Goal: Find specific page/section: Find specific page/section

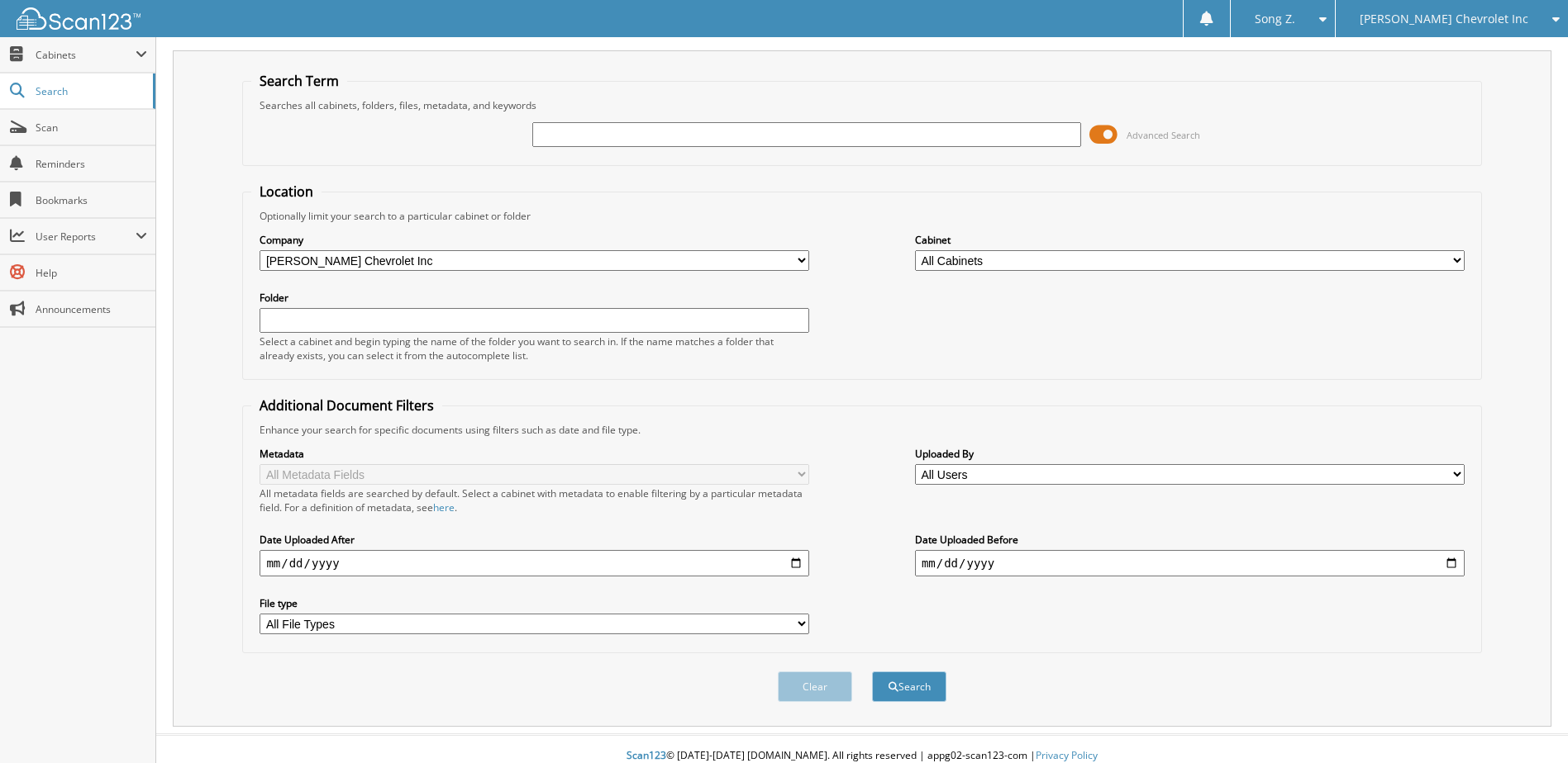
scroll to position [44, 0]
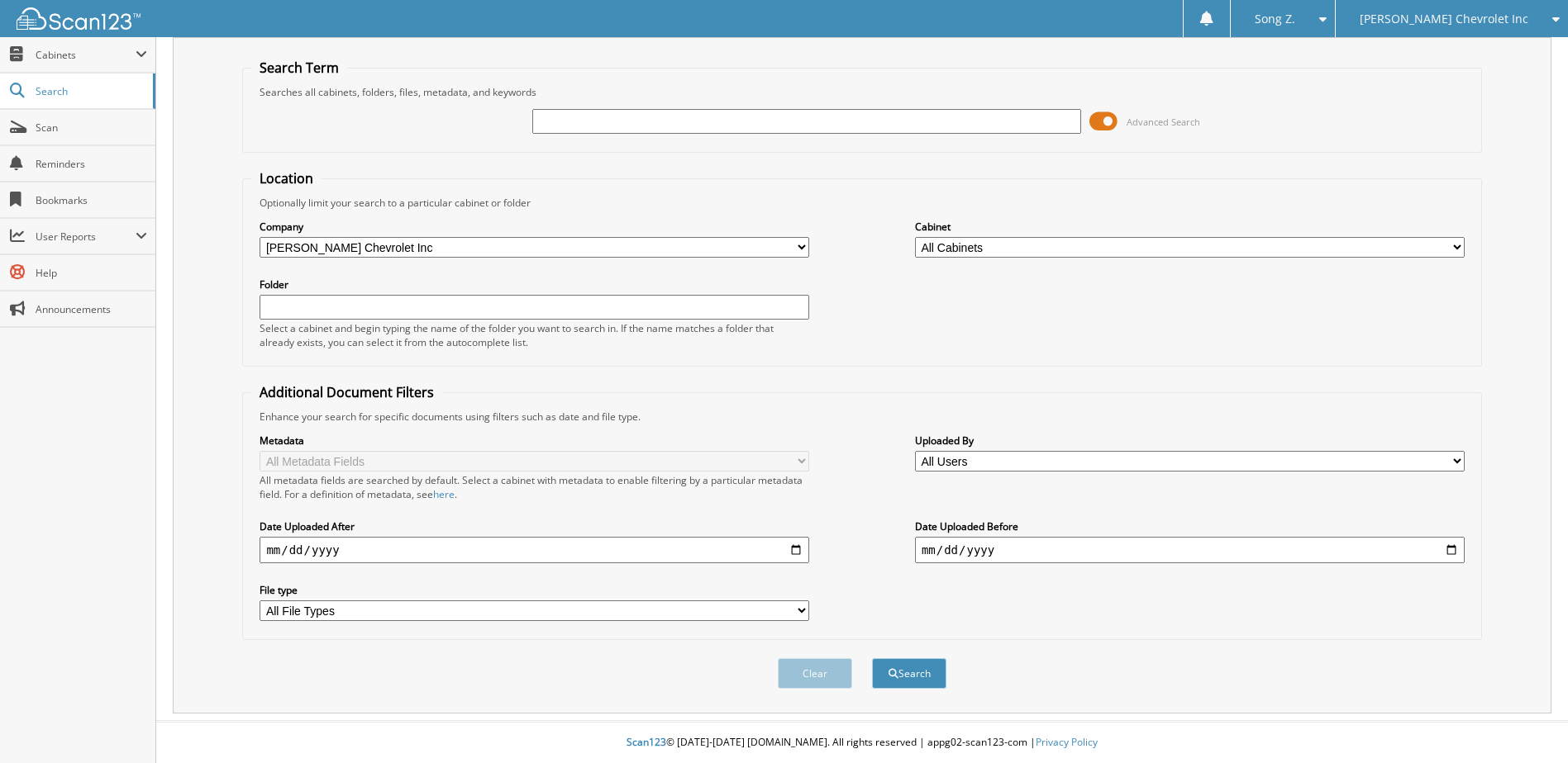
click at [572, 125] on input "text" at bounding box center [807, 121] width 550 height 25
type input "232622"
click at [872, 658] on button "Search" at bounding box center [909, 673] width 75 height 30
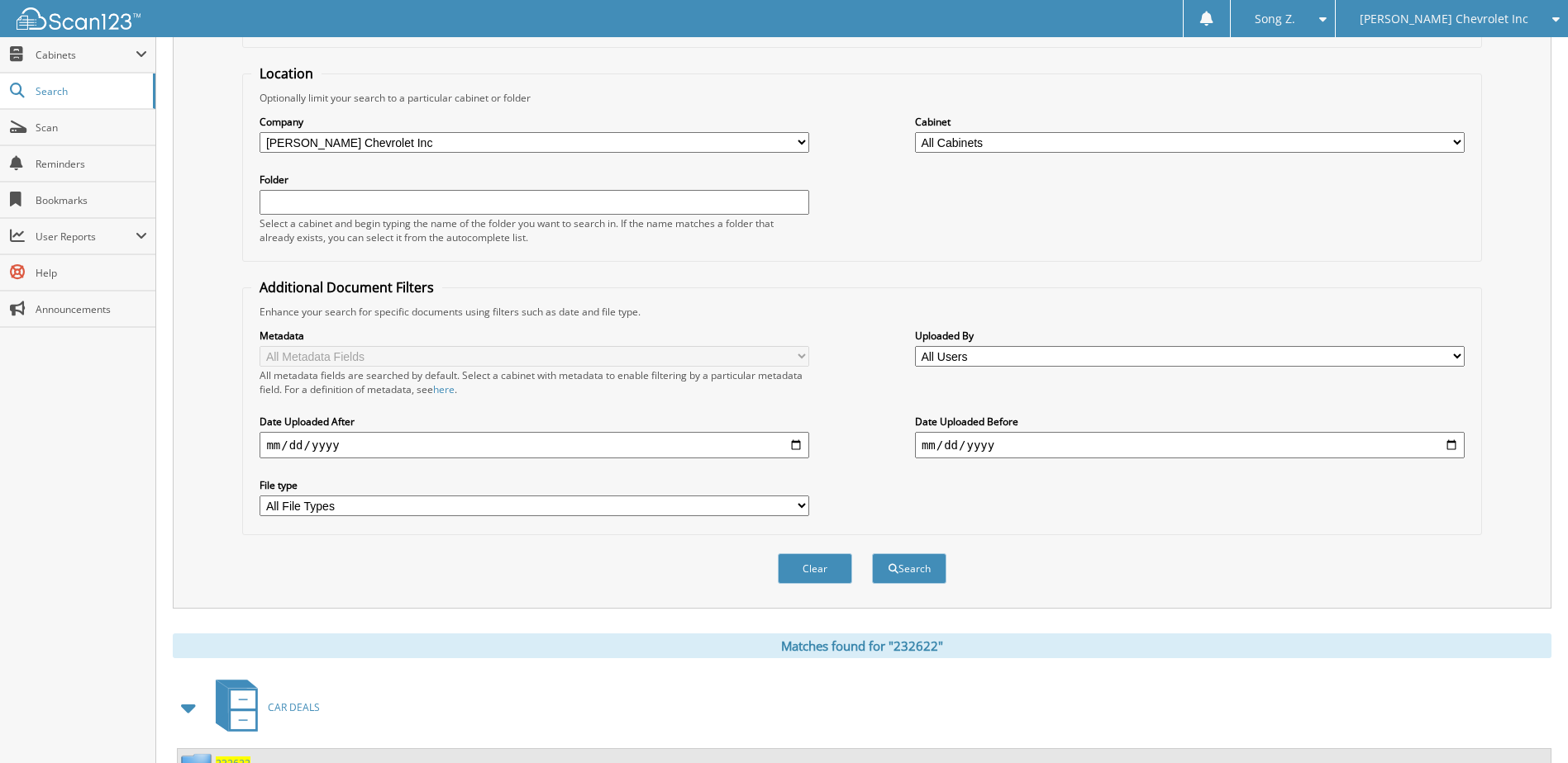
scroll to position [310, 0]
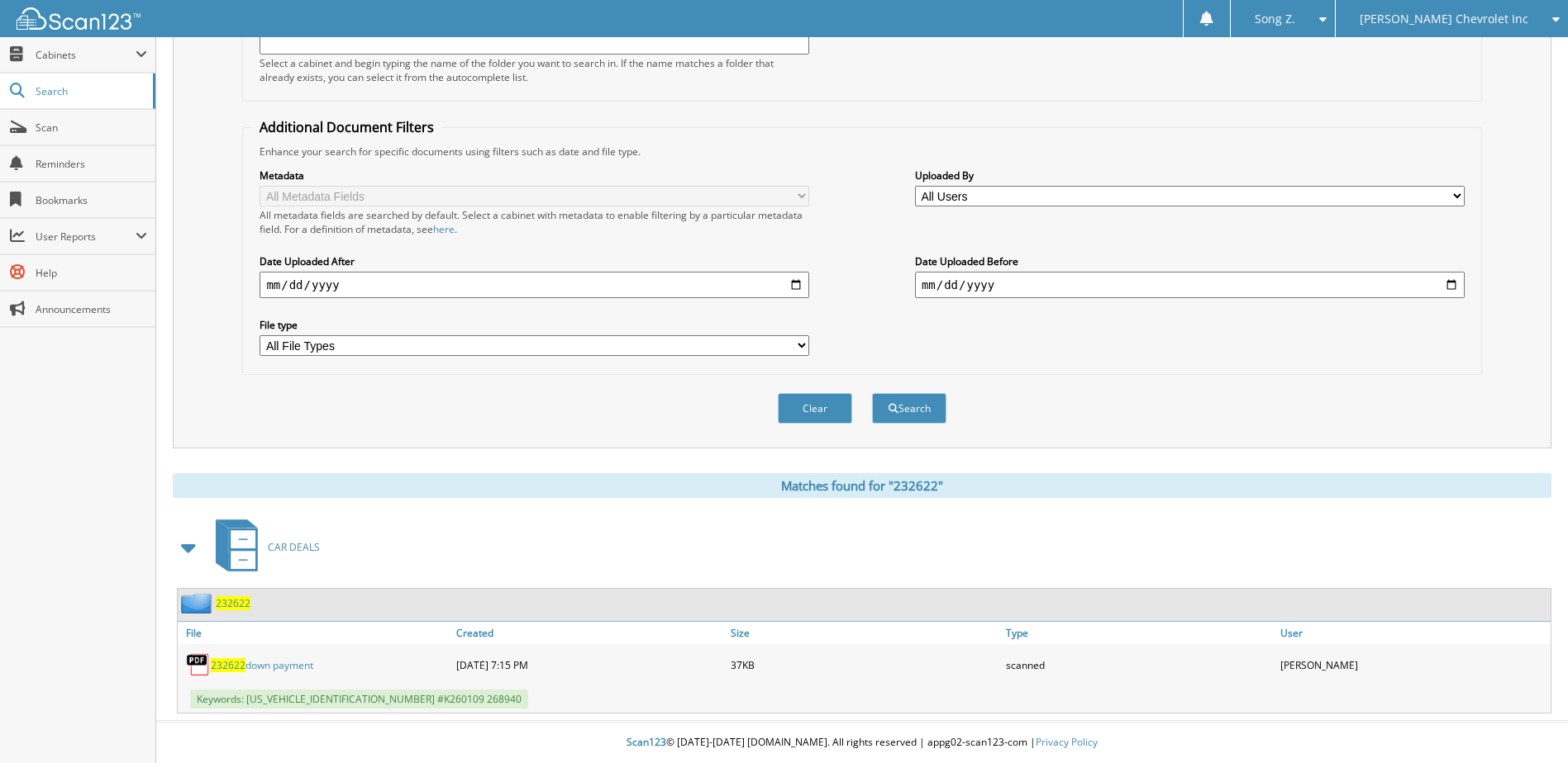
click at [224, 599] on span "232622" at bounding box center [233, 603] width 35 height 14
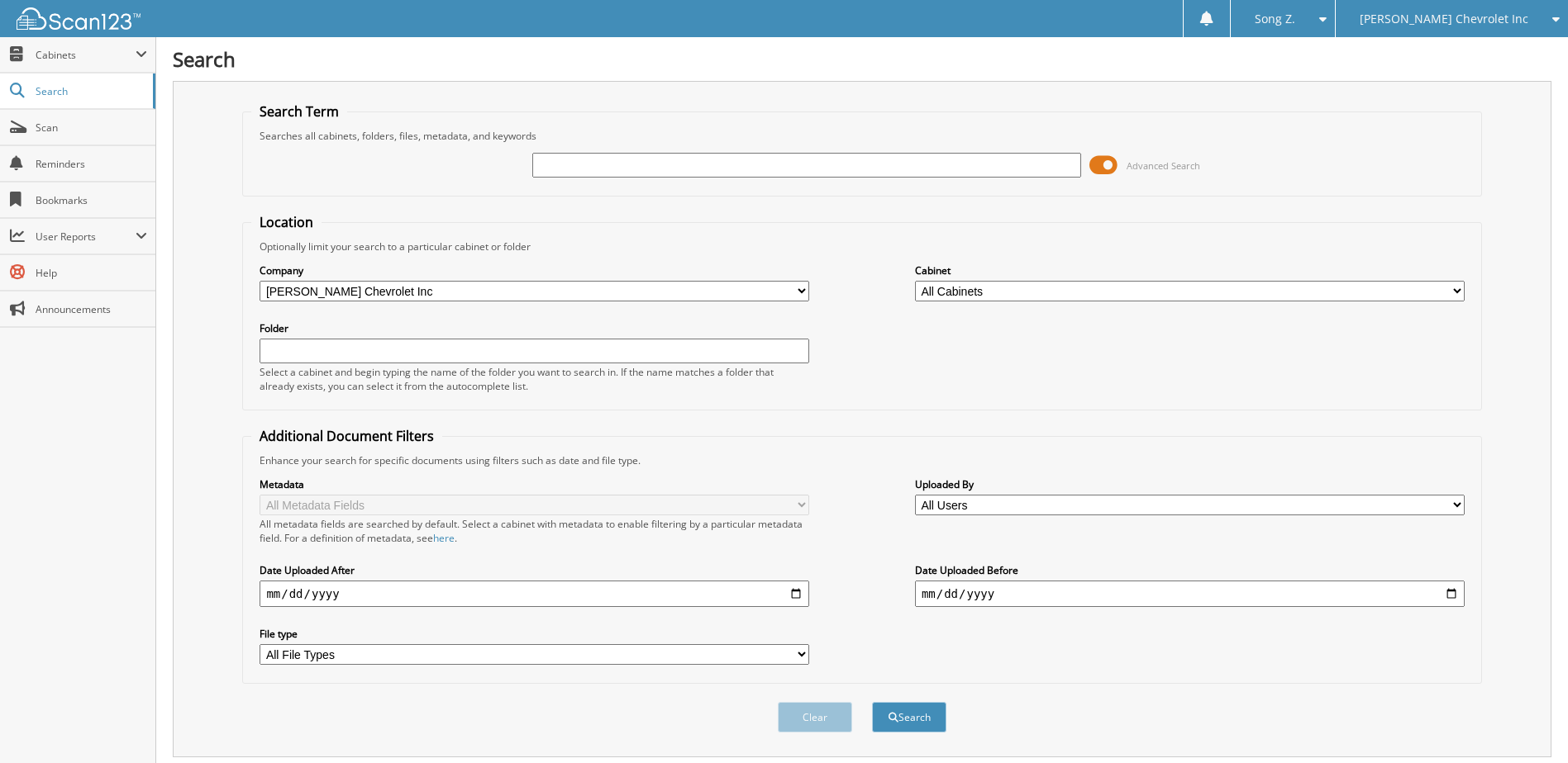
click at [622, 160] on input "text" at bounding box center [807, 165] width 550 height 25
type input "232618"
click at [872, 702] on button "Search" at bounding box center [909, 717] width 75 height 30
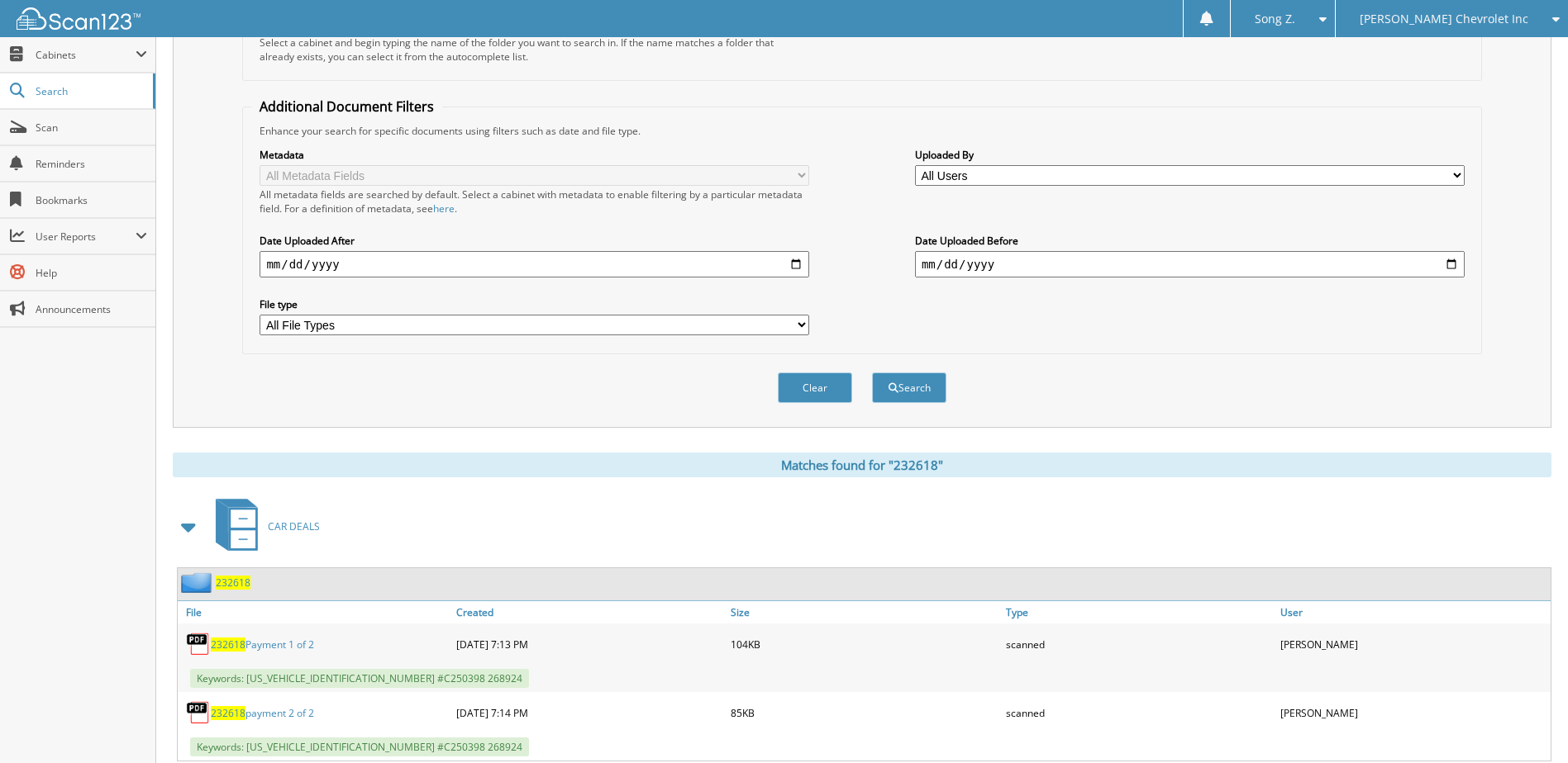
scroll to position [378, 0]
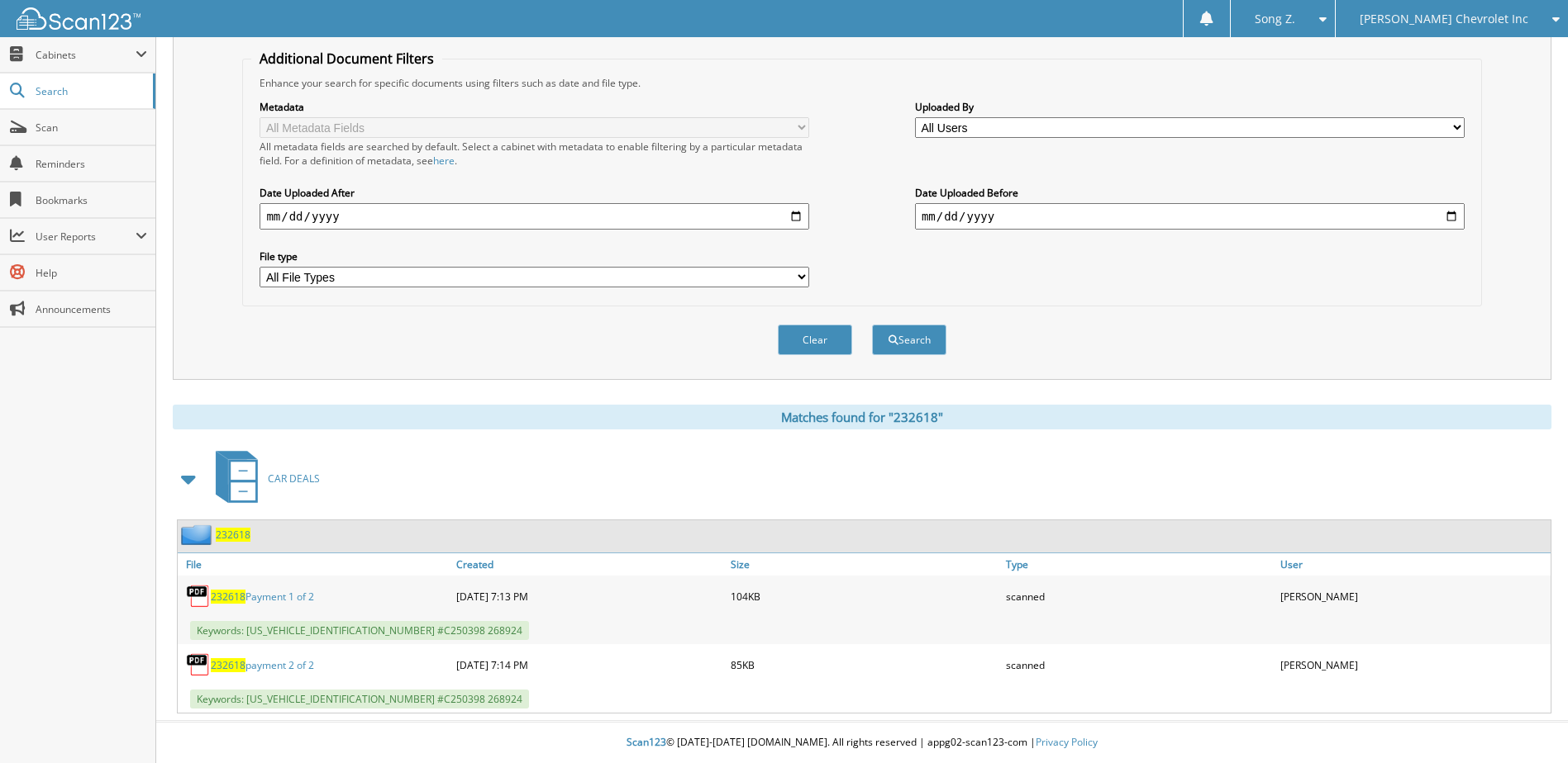
click at [229, 533] on span "232618" at bounding box center [233, 535] width 35 height 14
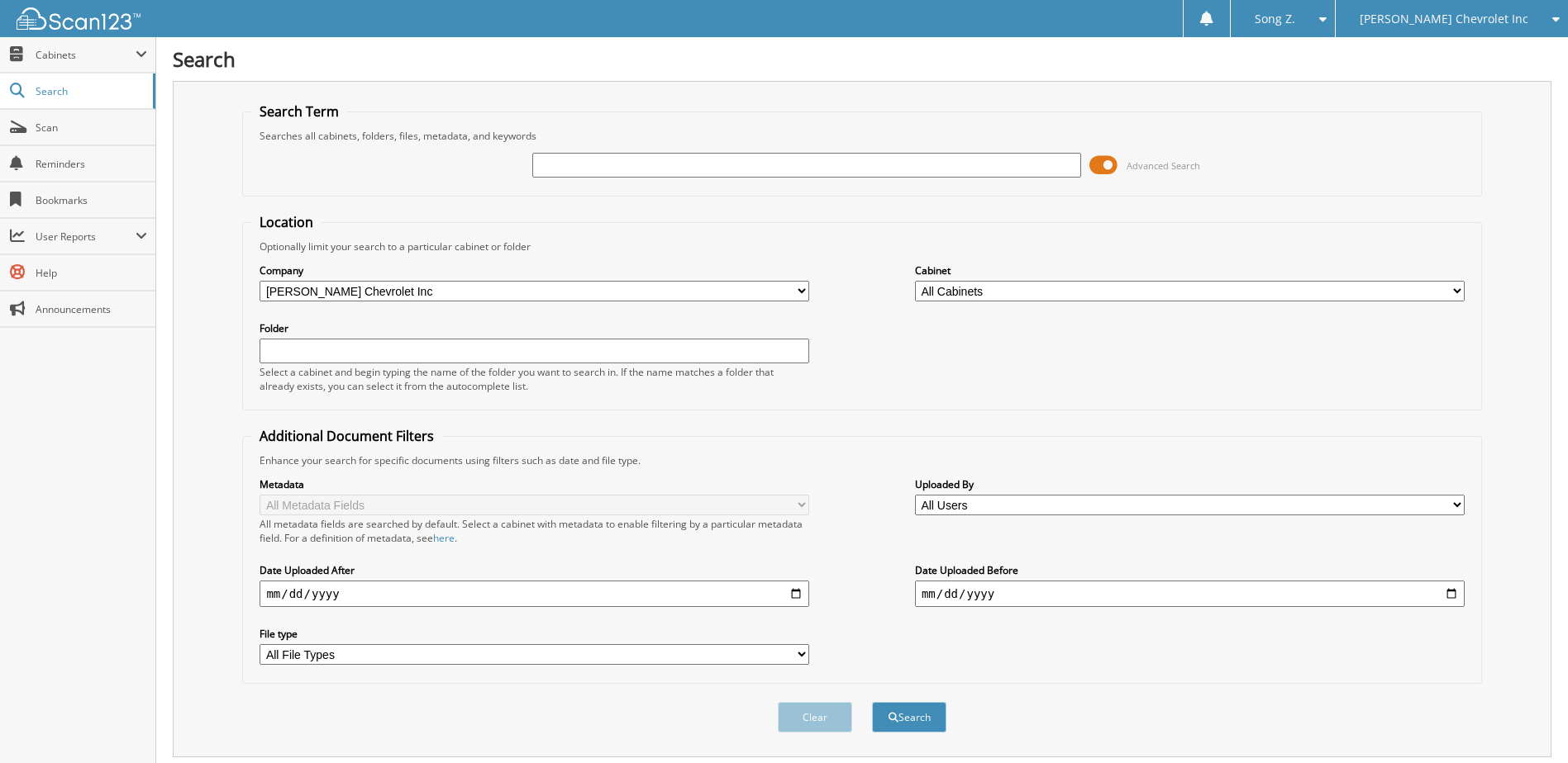
click at [546, 157] on input "text" at bounding box center [807, 165] width 550 height 25
type input "239736"
click at [872, 702] on button "Search" at bounding box center [909, 717] width 75 height 30
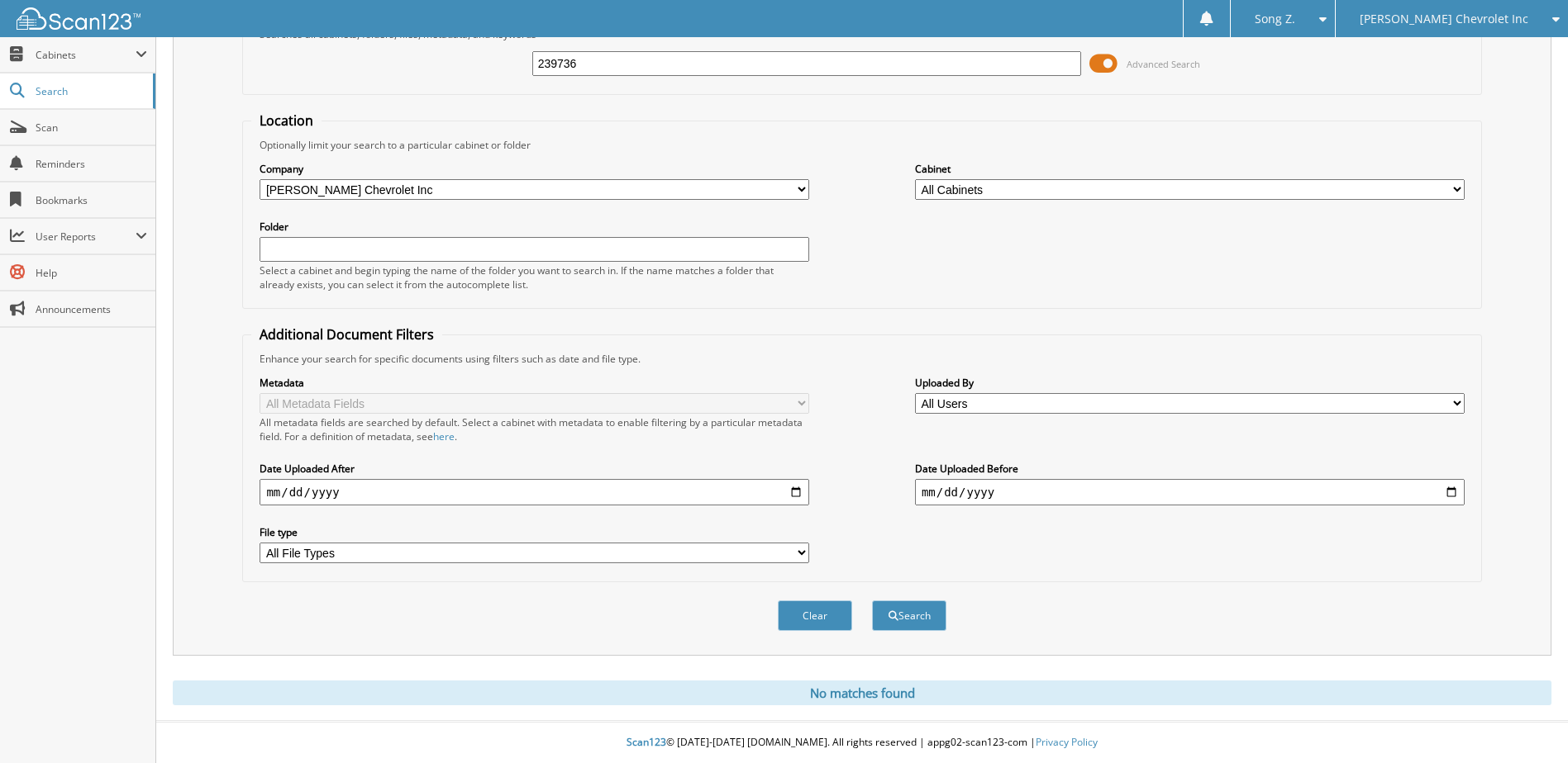
scroll to position [102, 0]
click at [926, 621] on button "Search" at bounding box center [909, 616] width 75 height 30
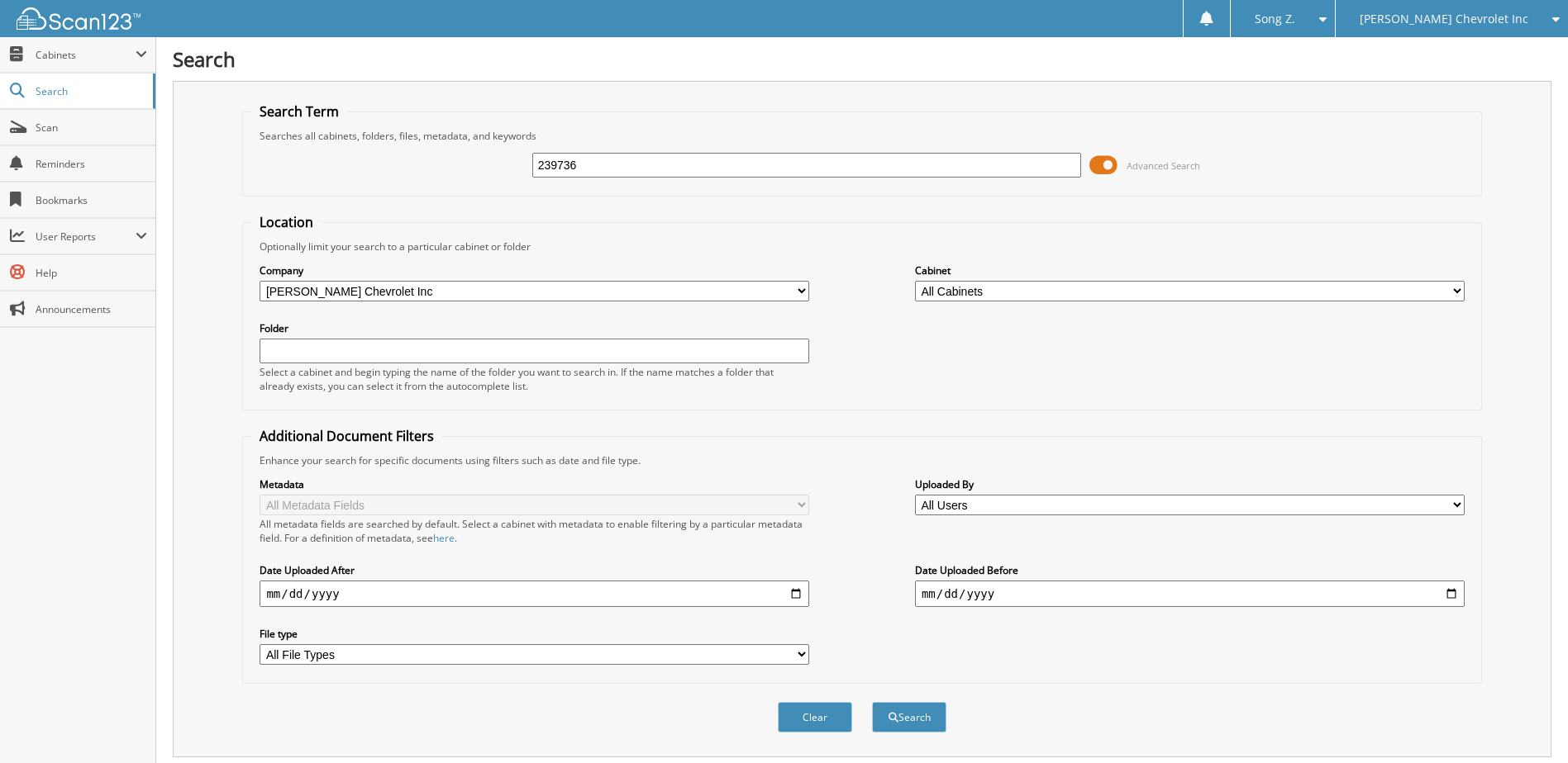
drag, startPoint x: 608, startPoint y: 161, endPoint x: 292, endPoint y: 142, distance: 316.6
click at [292, 142] on fieldset "Search Term Searches all cabinets, folders, files, metadata, and keywords 23973…" at bounding box center [861, 149] width 1238 height 95
type input "ANDREW TOOP"
click at [872, 702] on button "Search" at bounding box center [909, 717] width 75 height 30
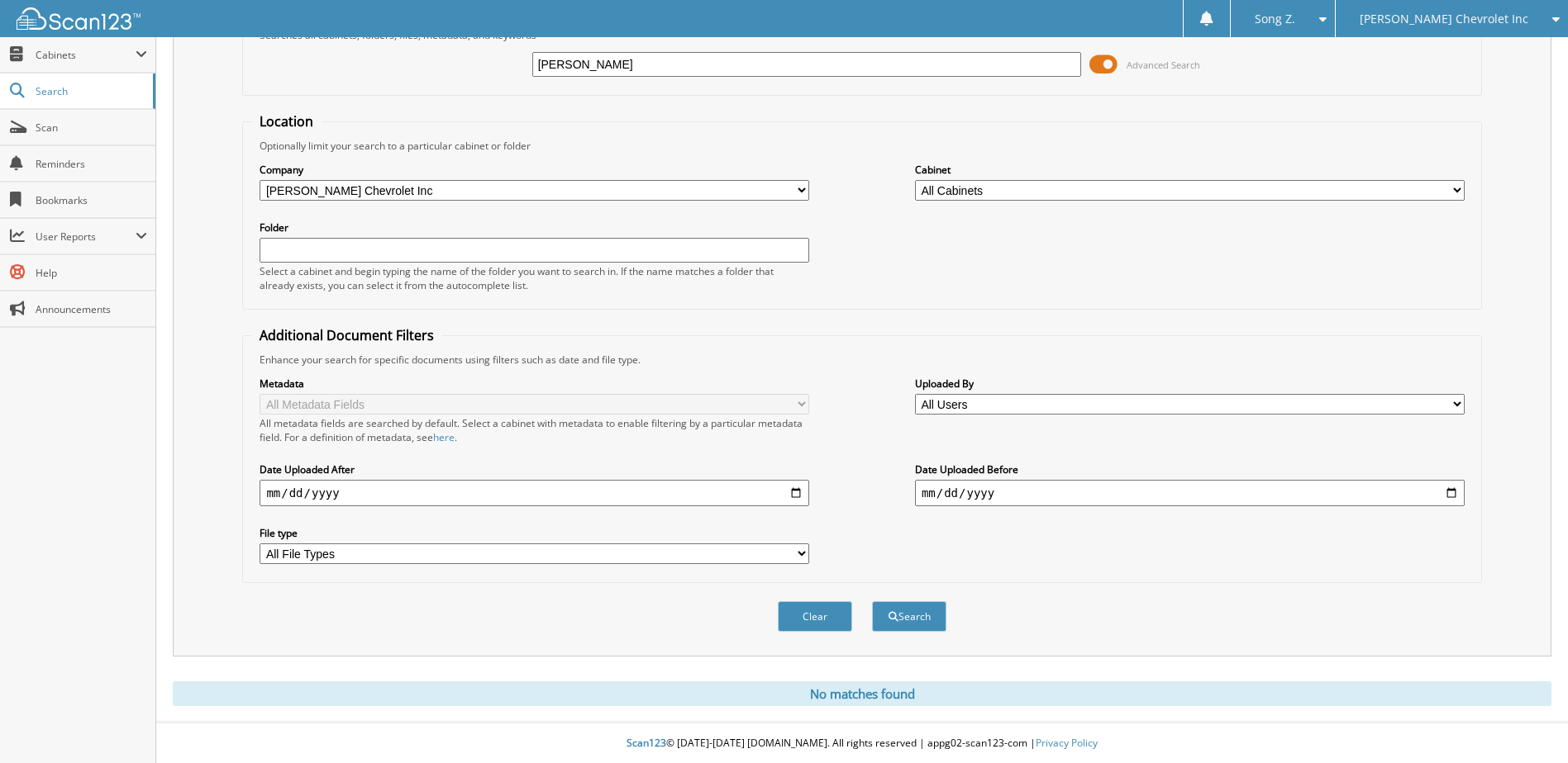
scroll to position [102, 0]
click at [1501, 24] on span "[PERSON_NAME] Chevrolet Inc" at bounding box center [1443, 18] width 168 height 10
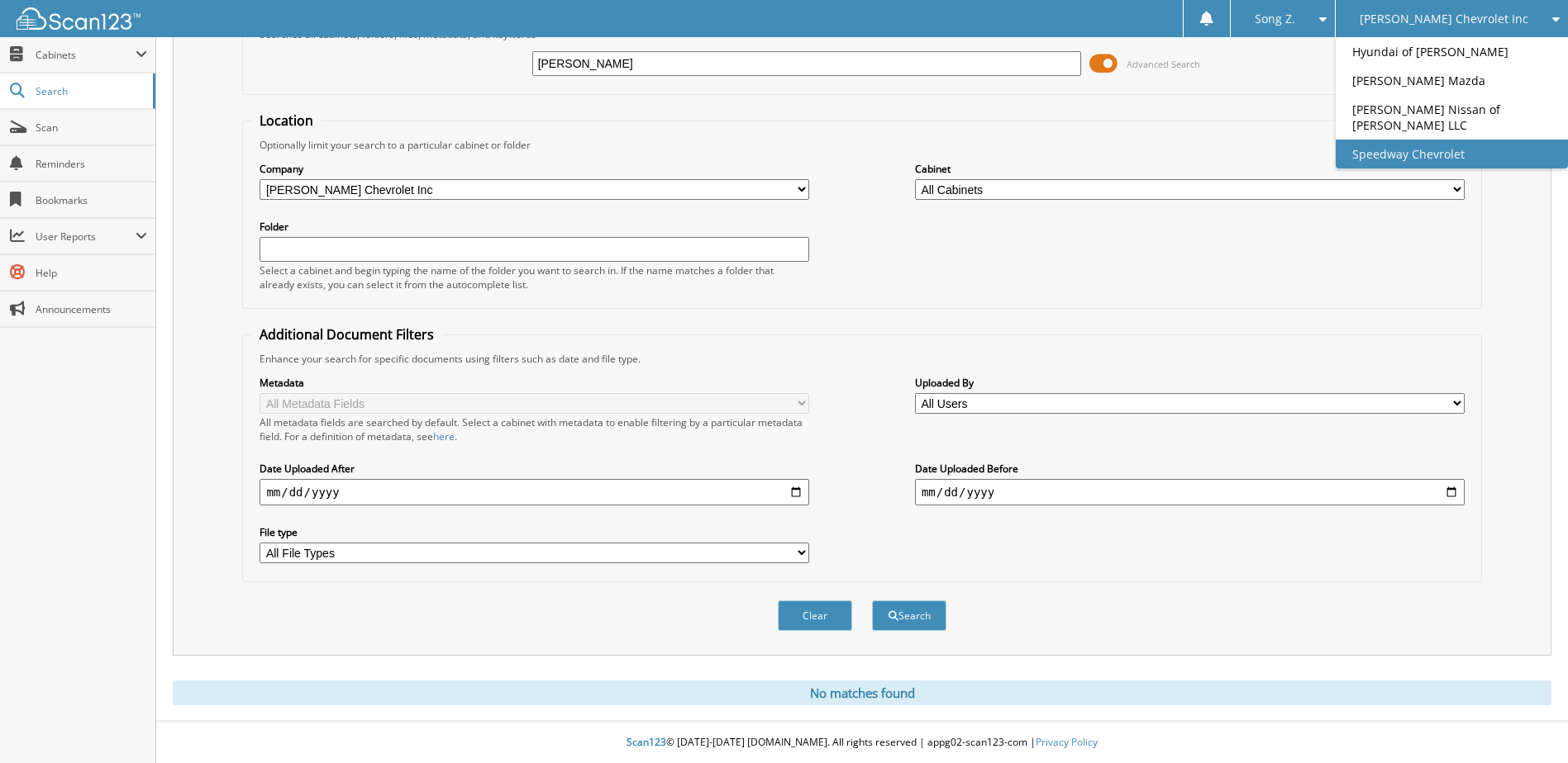
click at [1454, 149] on link "Speedway Chevrolet" at bounding box center [1452, 153] width 232 height 29
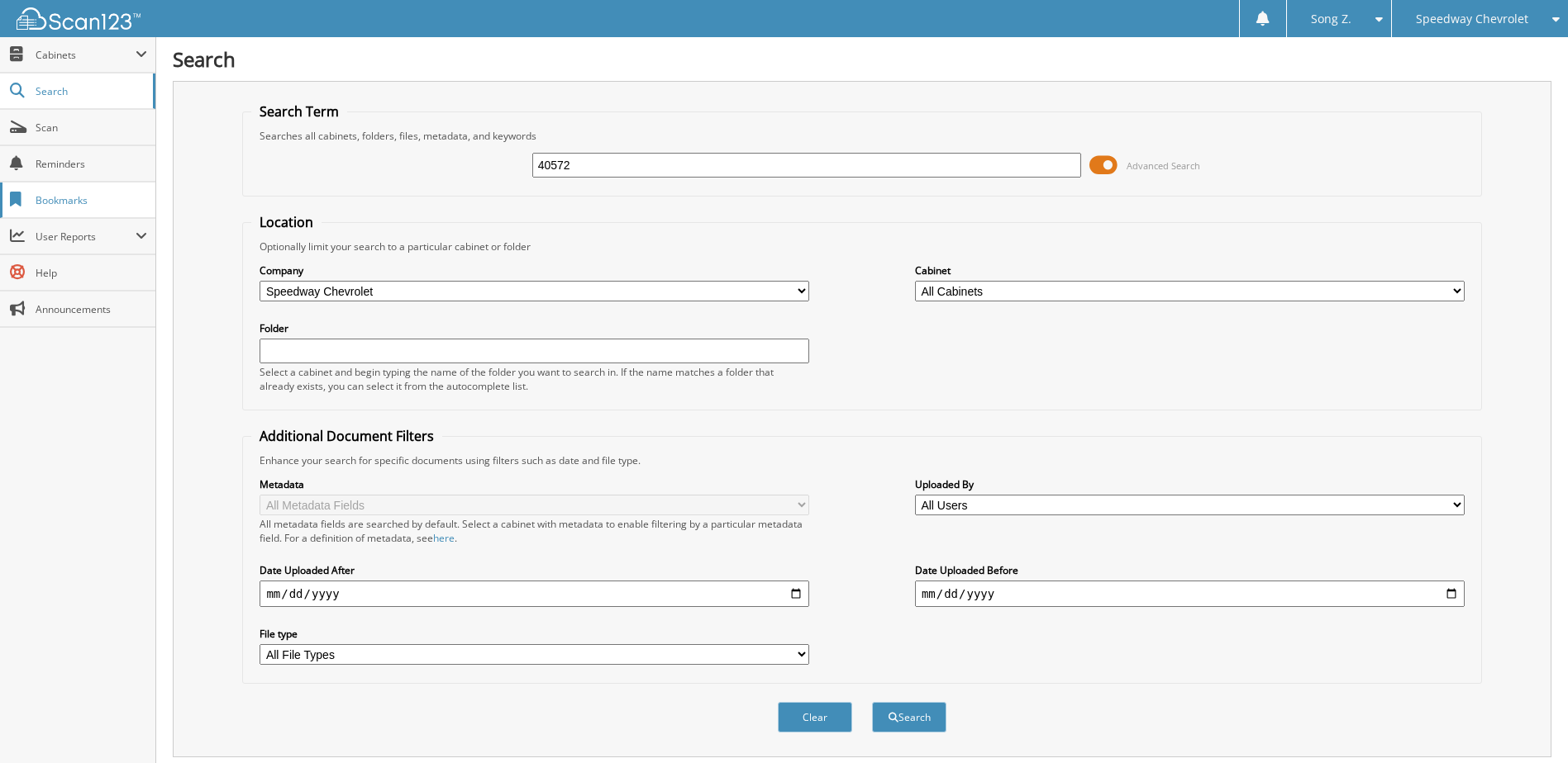
type input "40572"
click at [872, 702] on button "Search" at bounding box center [909, 717] width 75 height 30
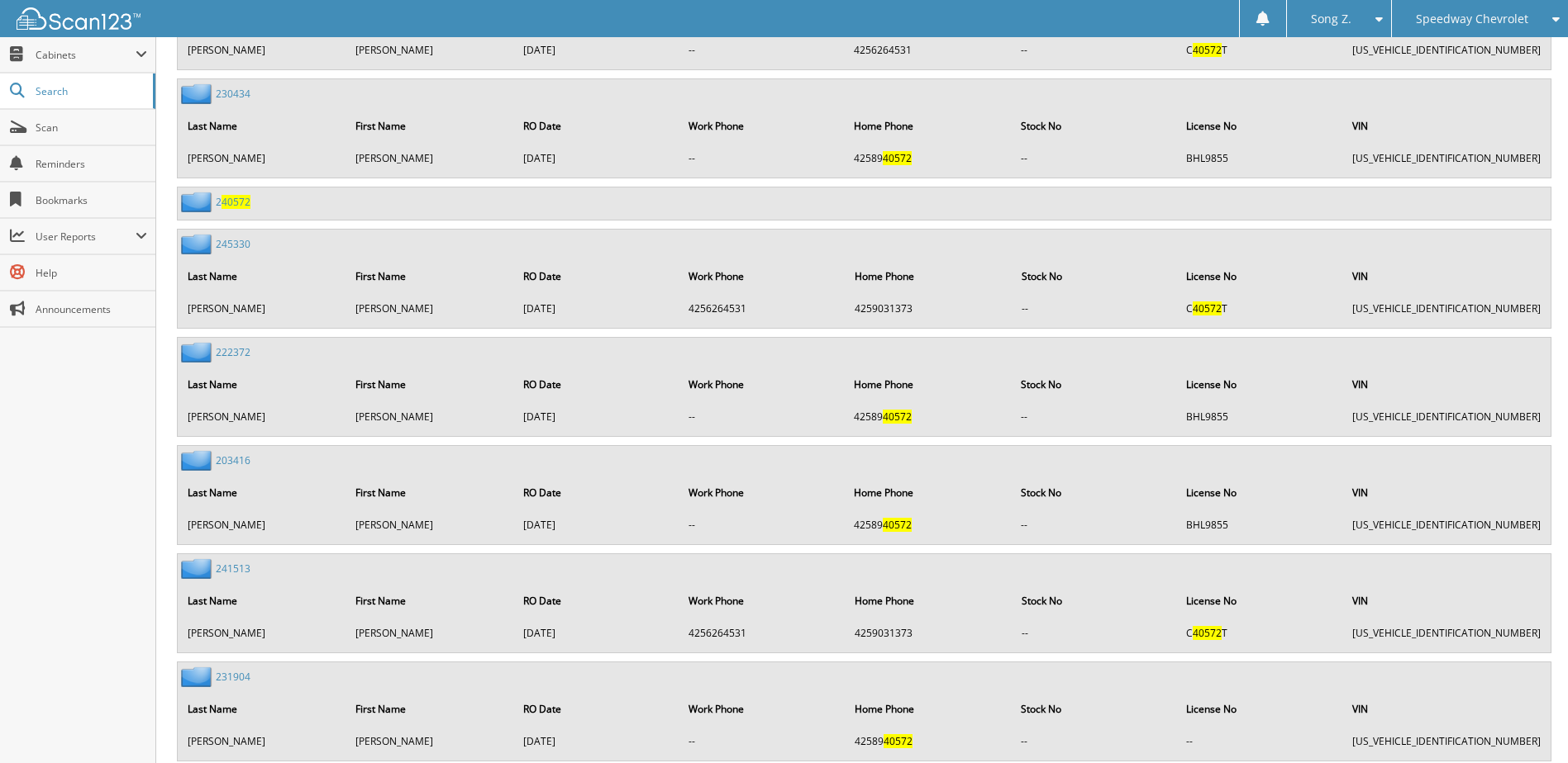
scroll to position [2165, 0]
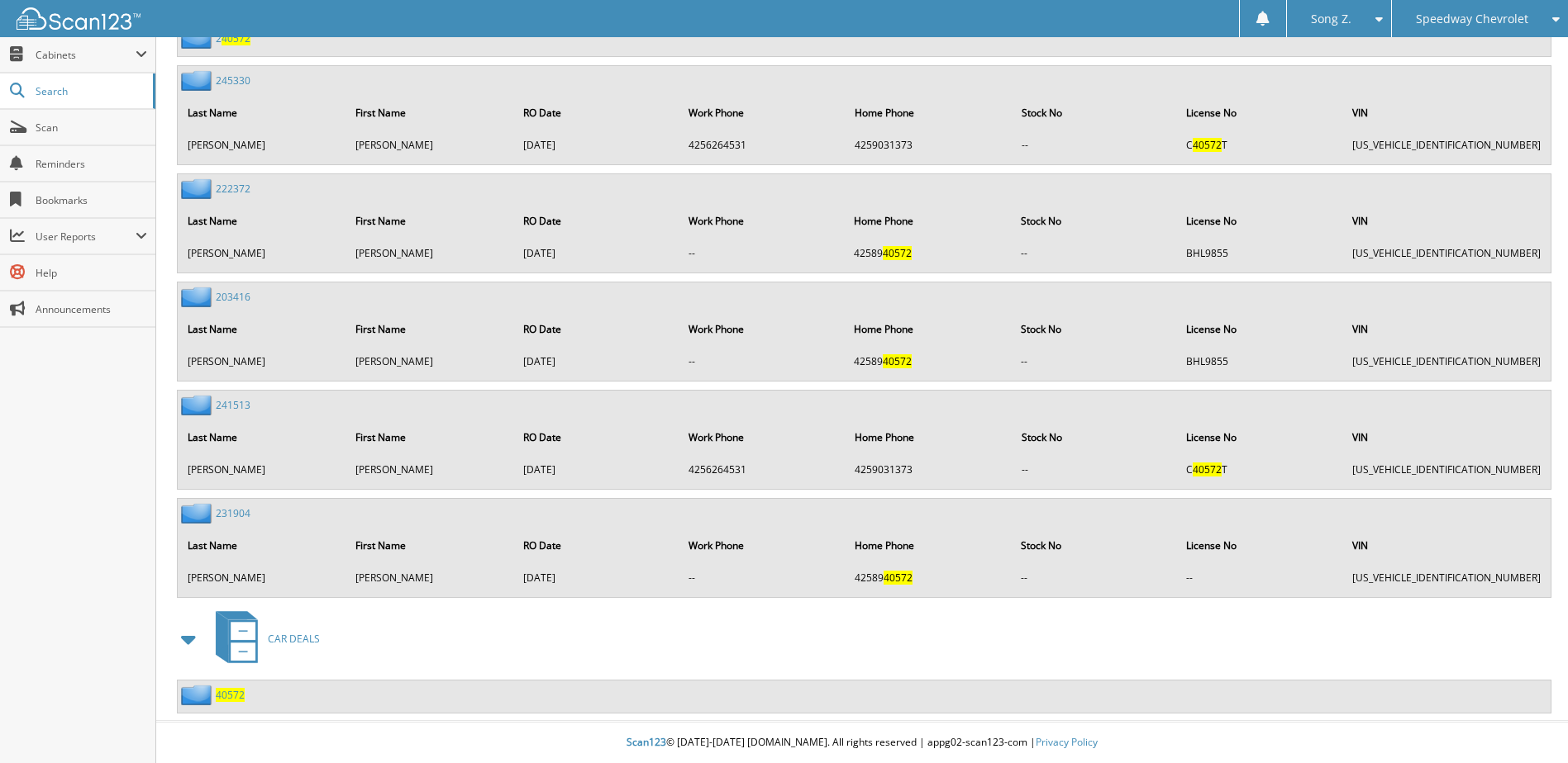
click at [241, 698] on span "40572" at bounding box center [230, 695] width 29 height 14
